Goal: Complete application form

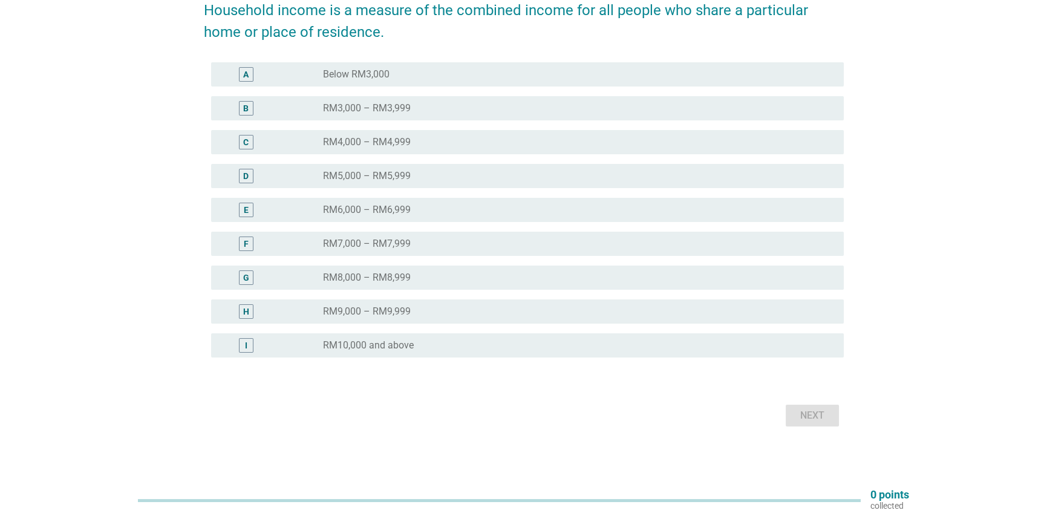
scroll to position [113, 0]
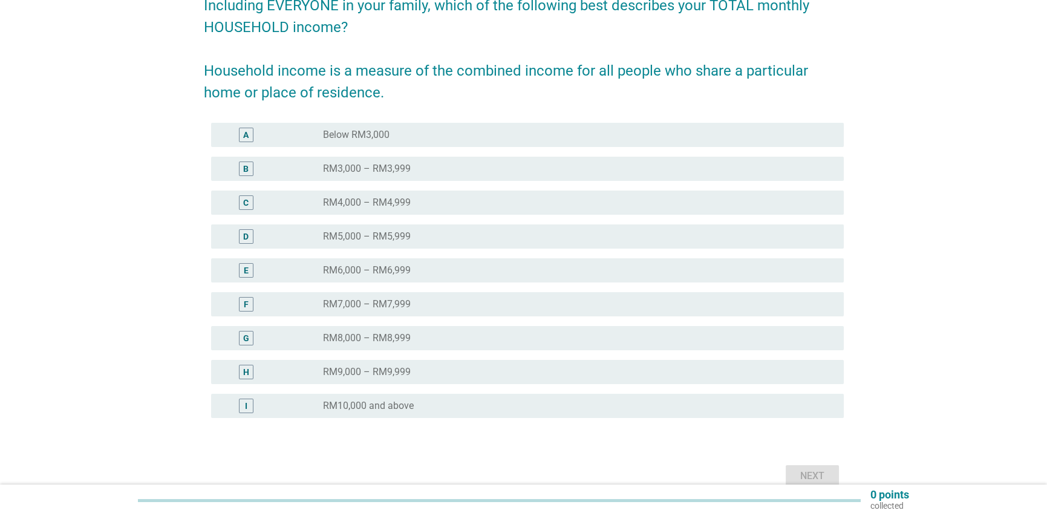
click at [402, 402] on label "RM10,000 and above" at bounding box center [368, 406] width 91 height 12
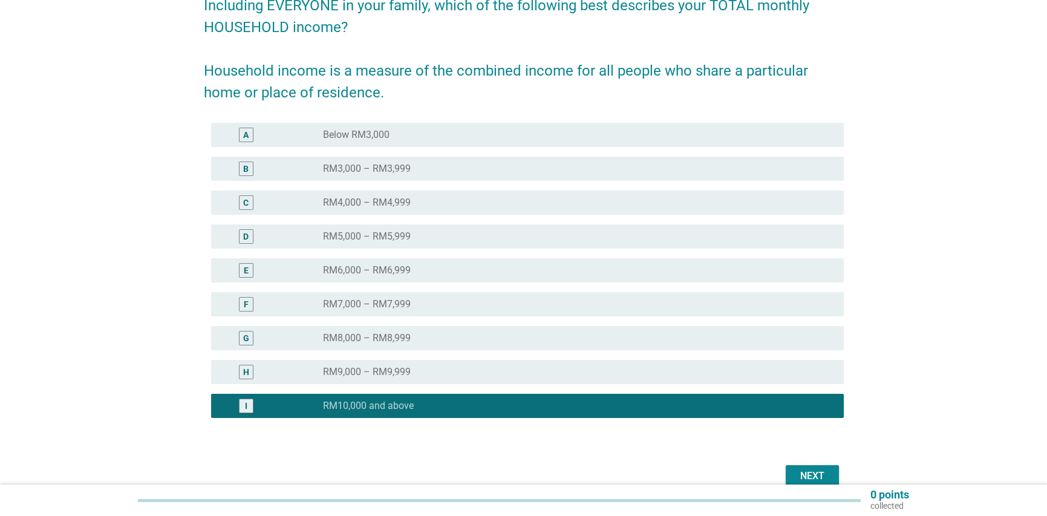
click at [831, 474] on button "Next" at bounding box center [812, 476] width 53 height 22
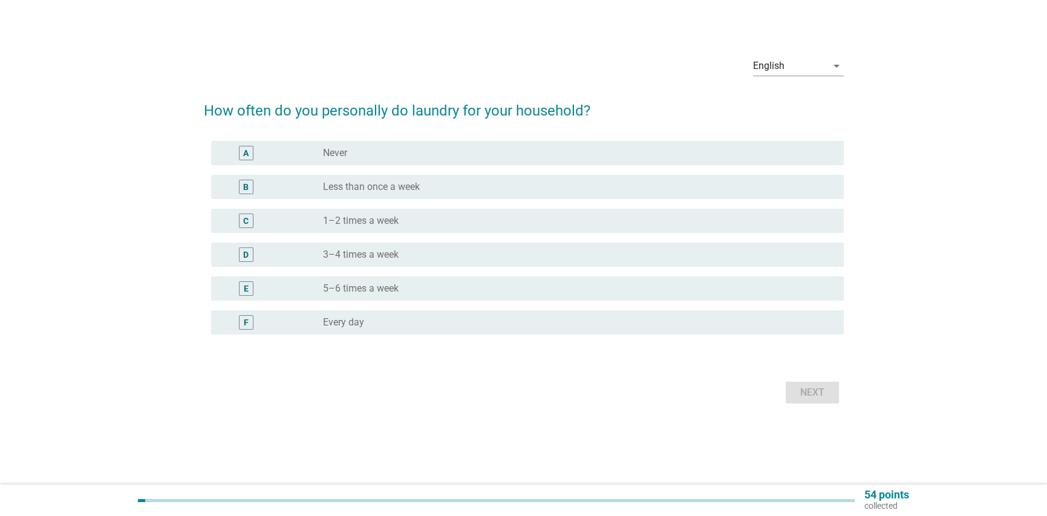
scroll to position [0, 0]
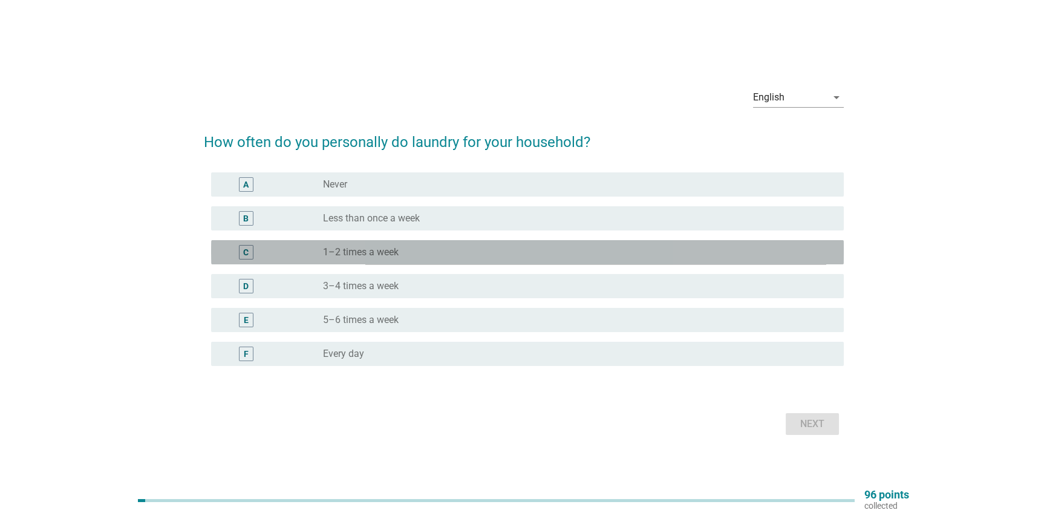
click at [428, 252] on div "radio_button_unchecked 1–2 times a week" at bounding box center [574, 252] width 502 height 12
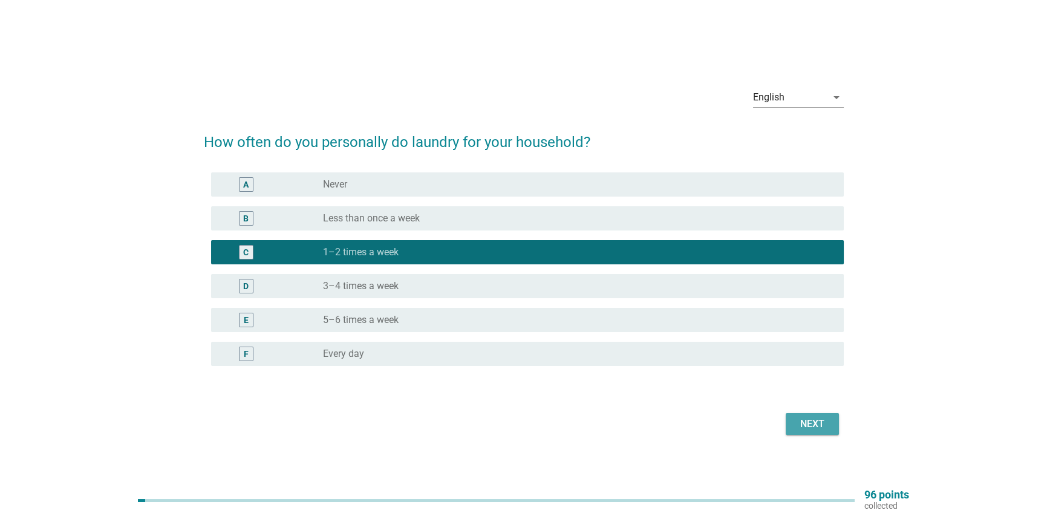
click at [811, 427] on div "Next" at bounding box center [813, 424] width 34 height 15
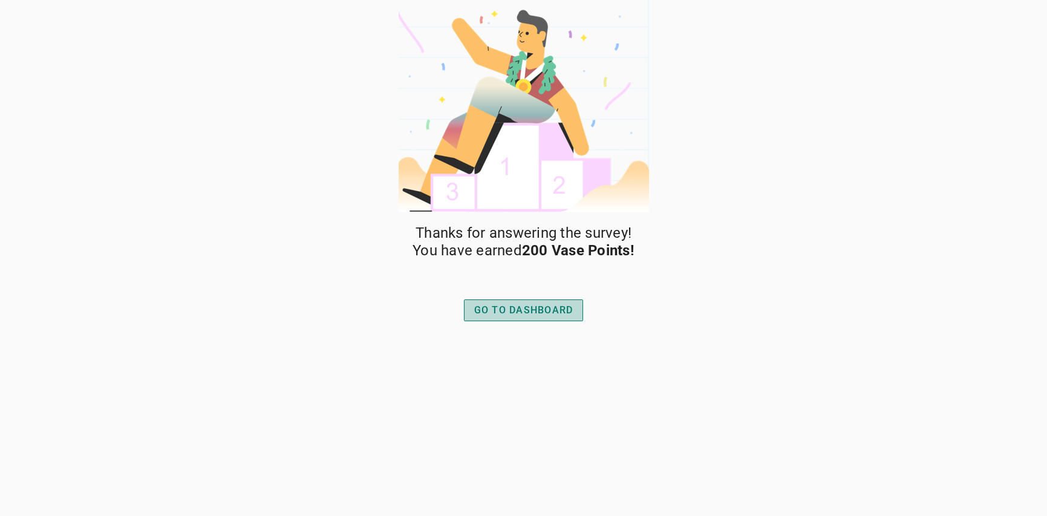
click at [516, 307] on div "GO TO DASHBOARD" at bounding box center [523, 310] width 99 height 15
